Goal: Find specific page/section

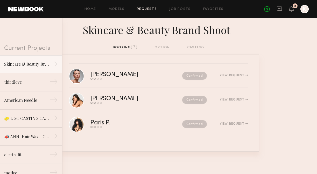
click at [104, 76] on div "[PERSON_NAME]" at bounding box center [125, 74] width 70 height 6
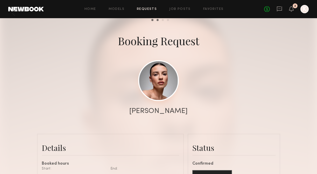
scroll to position [15, 0]
click at [158, 74] on link at bounding box center [158, 80] width 41 height 41
